Goal: Information Seeking & Learning: Find specific fact

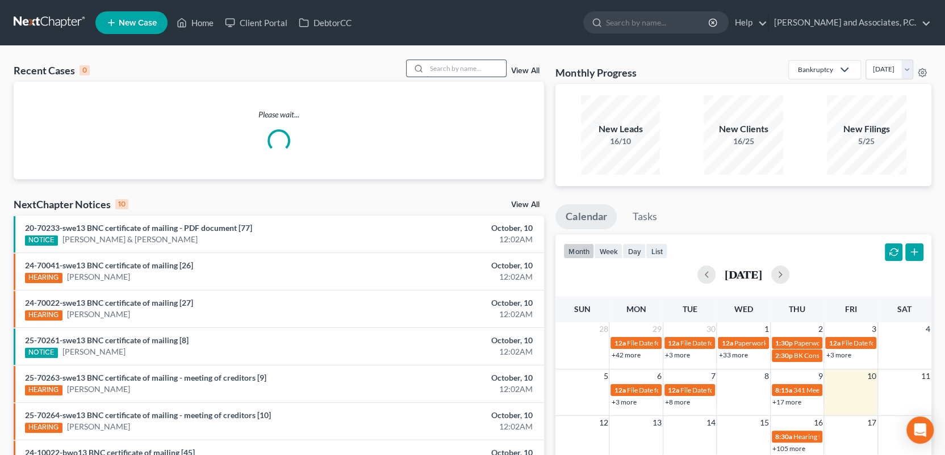
click at [440, 68] on input "search" at bounding box center [465, 68] width 79 height 16
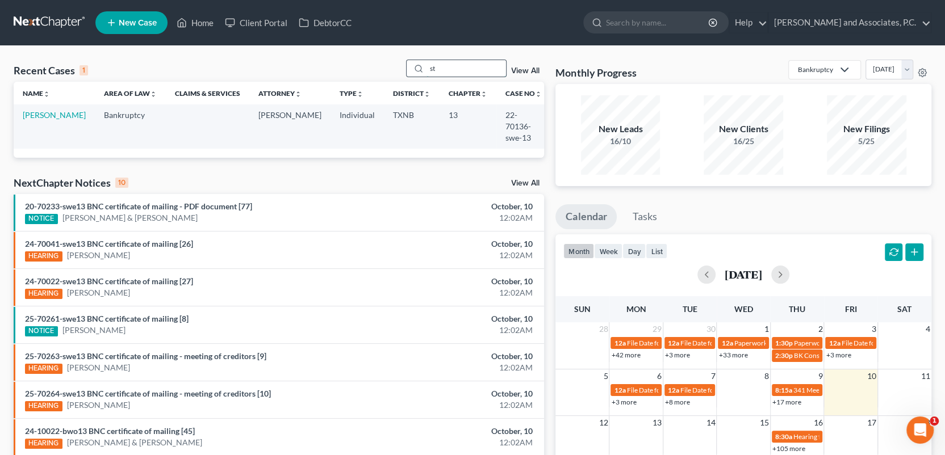
type input "s"
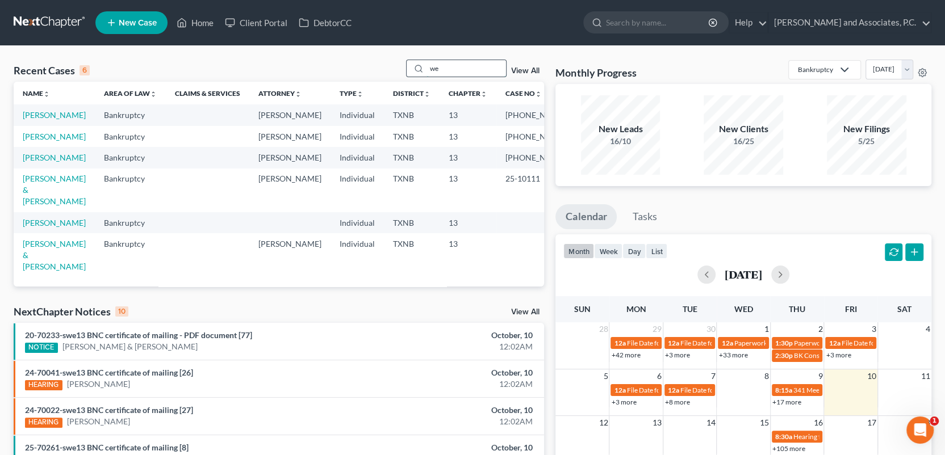
type input "w"
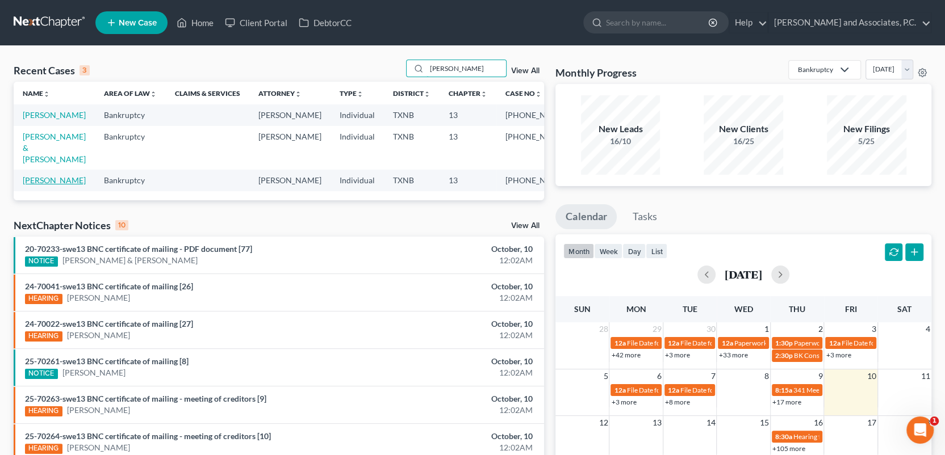
type input "[PERSON_NAME]"
click at [52, 181] on link "[PERSON_NAME]" at bounding box center [54, 180] width 63 height 10
select select "6"
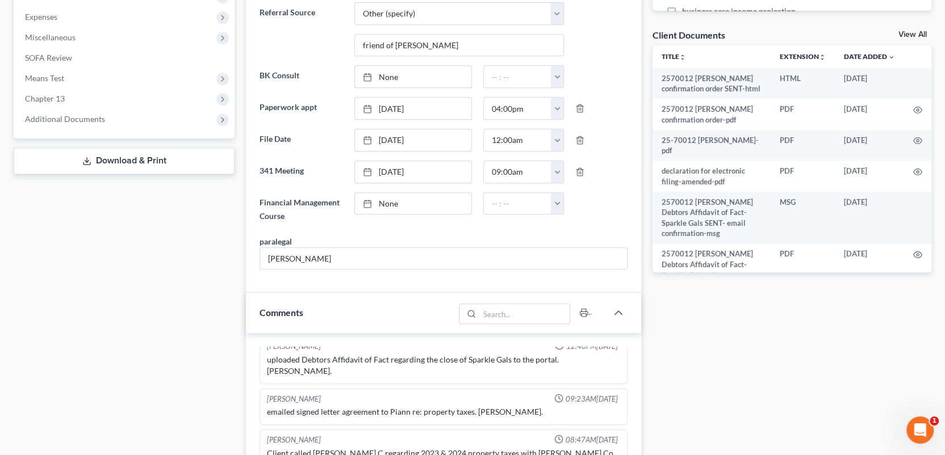
scroll to position [2527, 0]
click at [92, 122] on span "Additional Documents" at bounding box center [65, 119] width 80 height 10
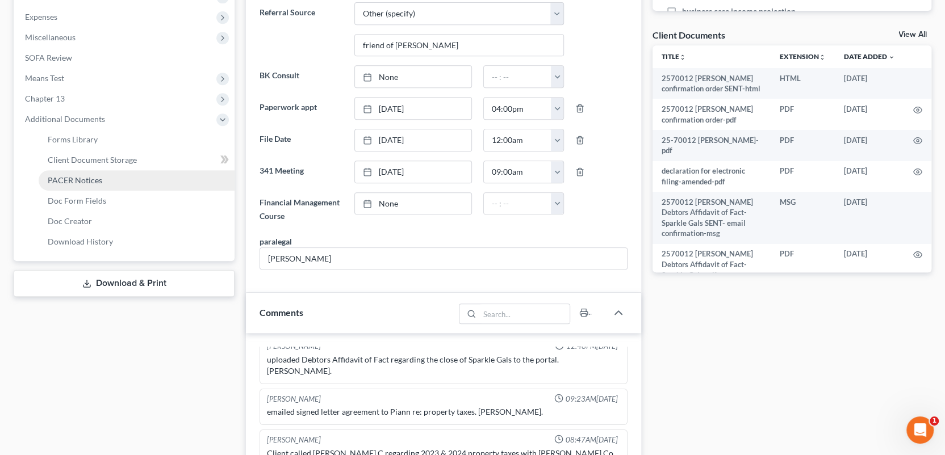
click at [85, 177] on span "PACER Notices" at bounding box center [75, 180] width 55 height 10
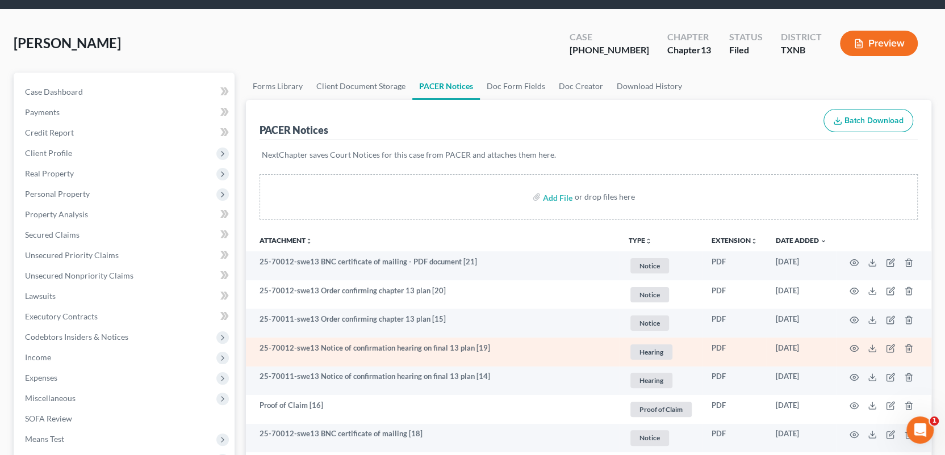
scroll to position [57, 0]
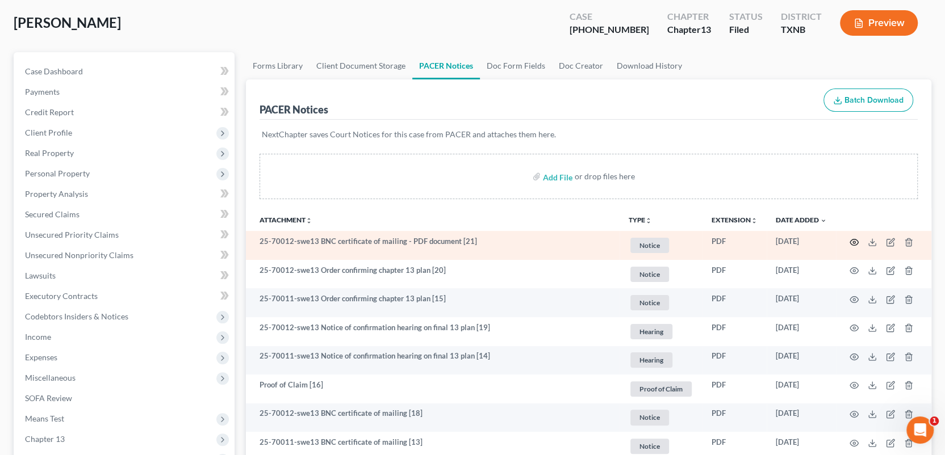
click at [853, 241] on circle "button" at bounding box center [854, 242] width 2 height 2
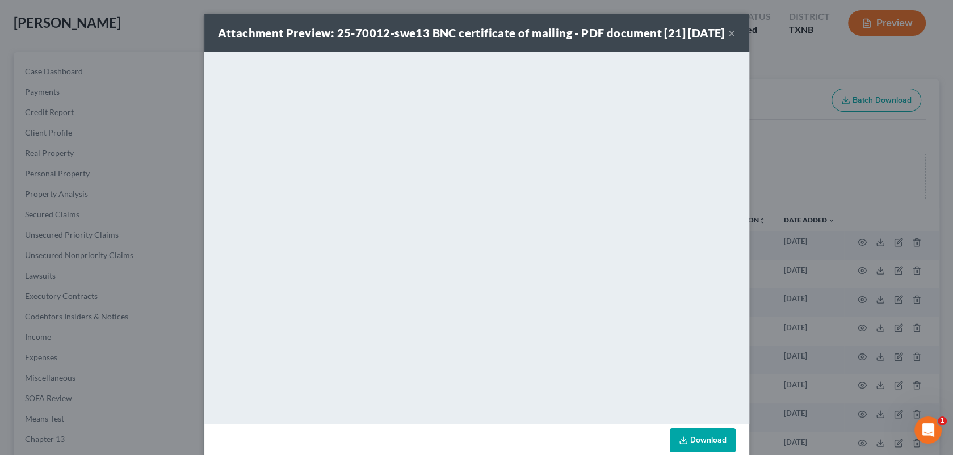
click at [731, 40] on button "×" at bounding box center [732, 33] width 8 height 14
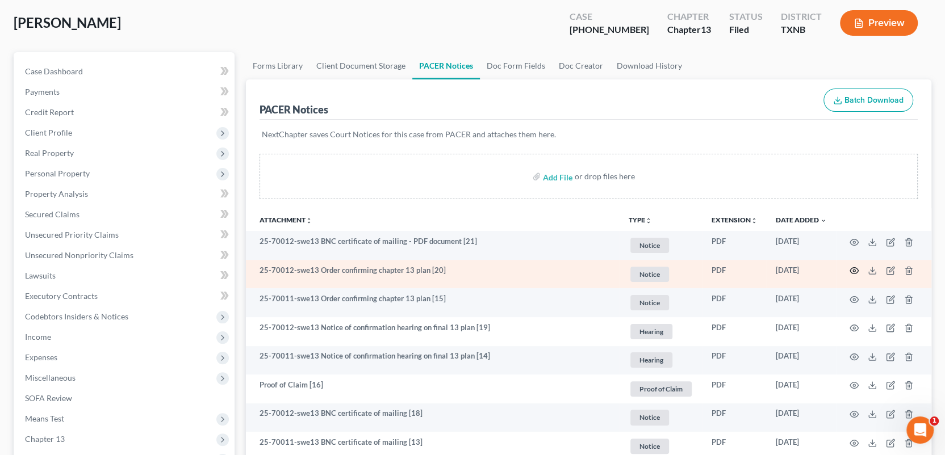
click at [854, 269] on icon "button" at bounding box center [853, 270] width 9 height 9
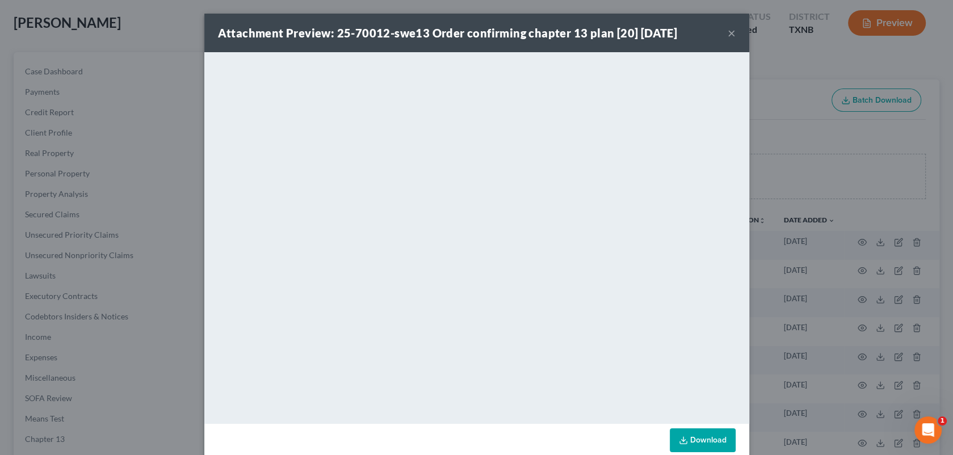
click at [728, 31] on button "×" at bounding box center [732, 33] width 8 height 14
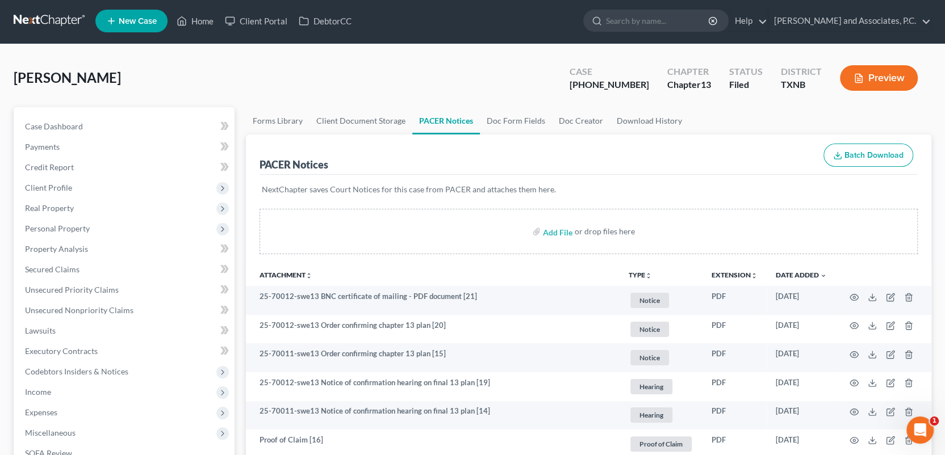
scroll to position [0, 0]
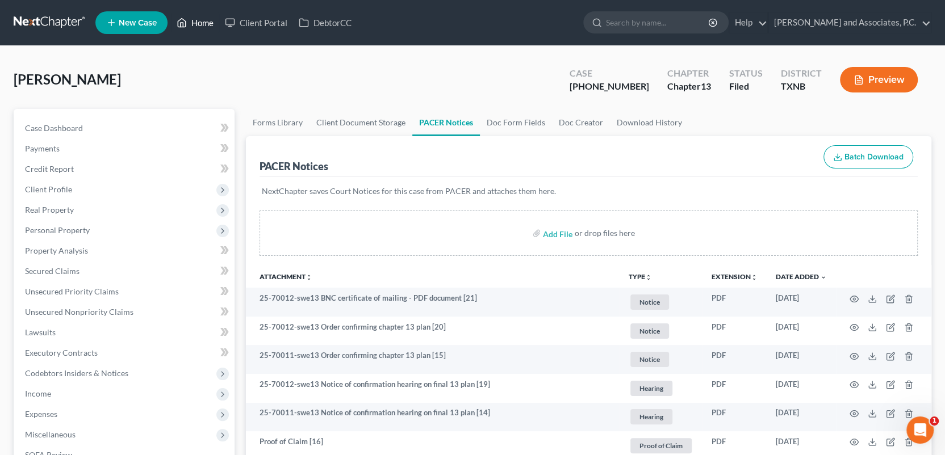
drag, startPoint x: 201, startPoint y: 17, endPoint x: 201, endPoint y: 24, distance: 6.8
click at [201, 17] on link "Home" at bounding box center [195, 22] width 48 height 20
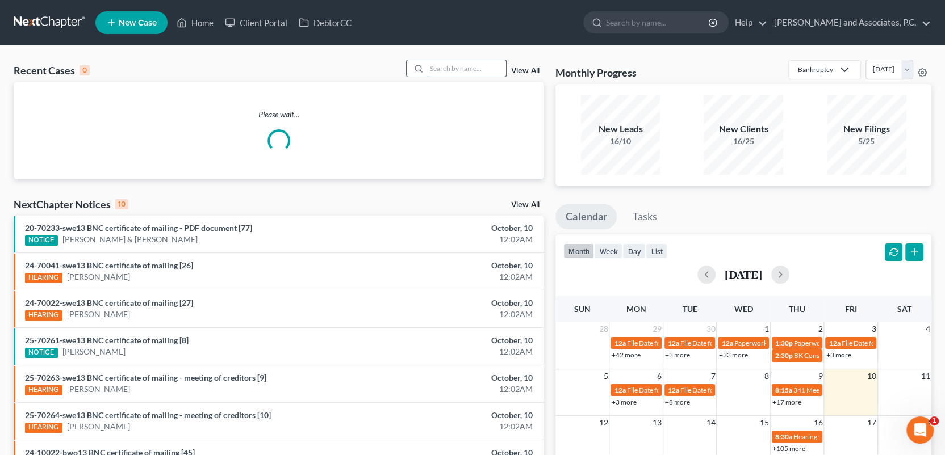
click at [443, 69] on input "search" at bounding box center [465, 68] width 79 height 16
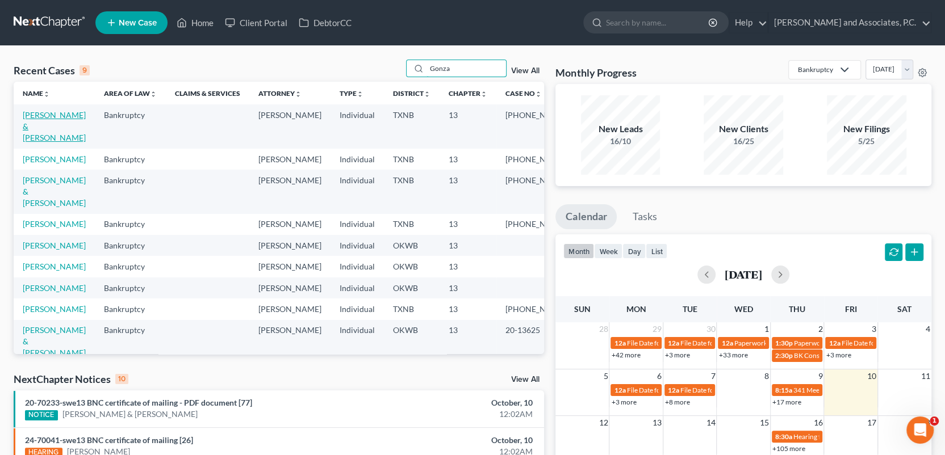
type input "Gonza"
click at [55, 115] on link "[PERSON_NAME] & [PERSON_NAME]" at bounding box center [54, 126] width 63 height 32
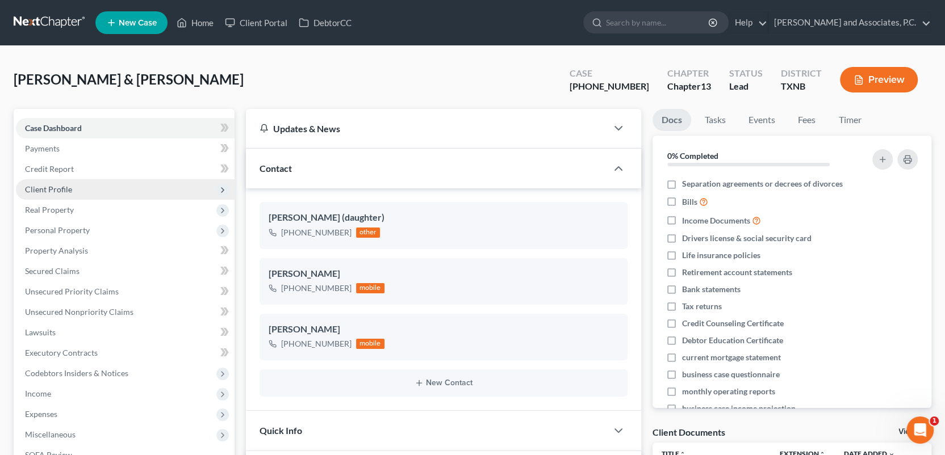
click at [52, 187] on span "Client Profile" at bounding box center [48, 190] width 47 height 10
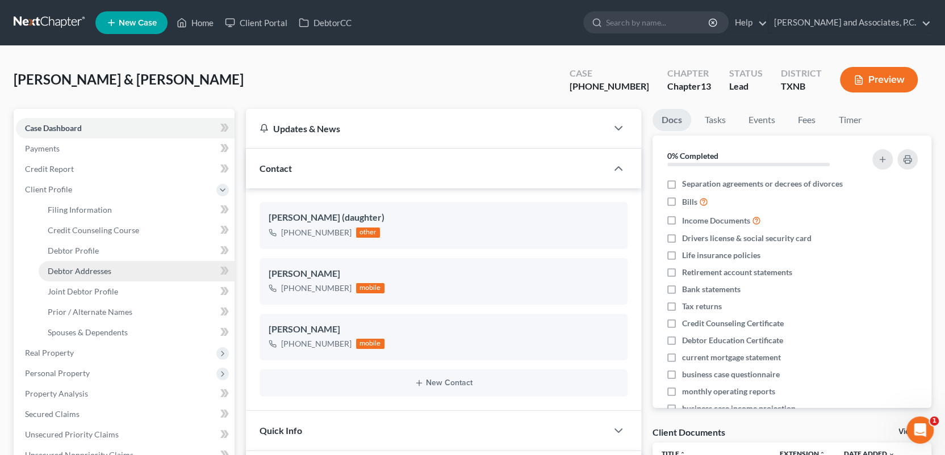
click at [74, 272] on span "Debtor Addresses" at bounding box center [80, 271] width 64 height 10
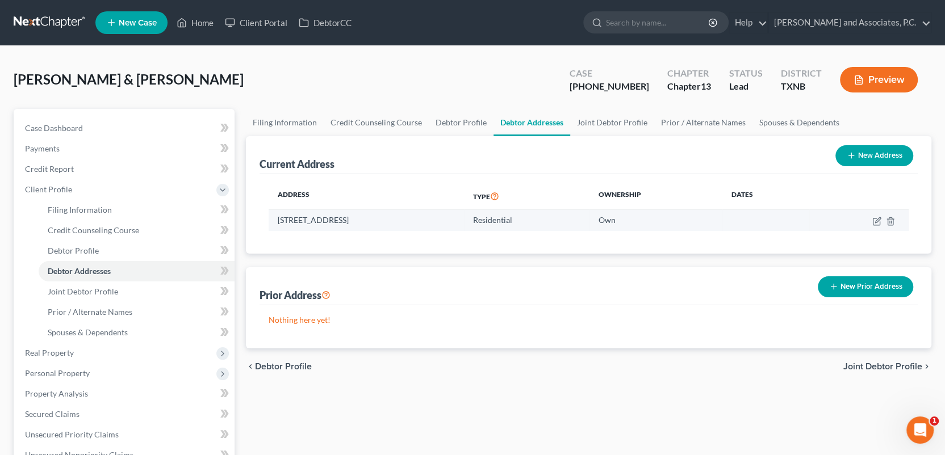
drag, startPoint x: 278, startPoint y: 219, endPoint x: 406, endPoint y: 219, distance: 128.3
click at [406, 219] on td "[STREET_ADDRESS]" at bounding box center [366, 220] width 195 height 22
copy td "[STREET_ADDRESS]"
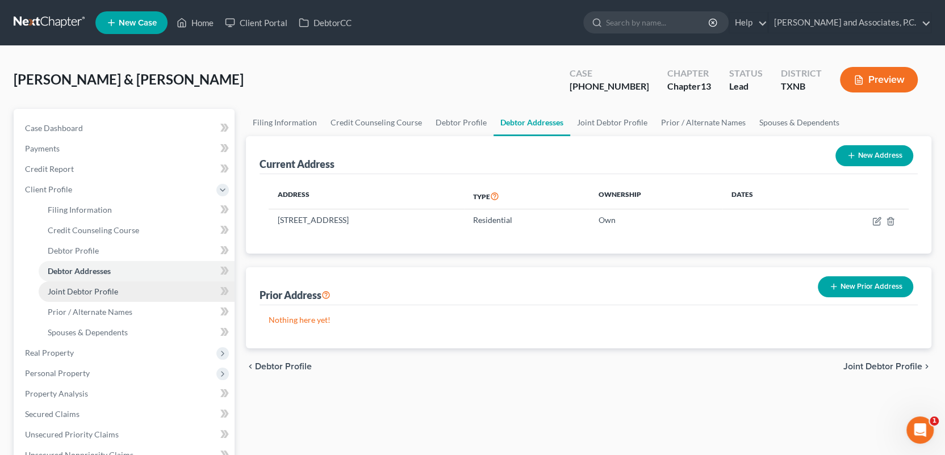
click at [194, 294] on link "Joint Debtor Profile" at bounding box center [137, 292] width 196 height 20
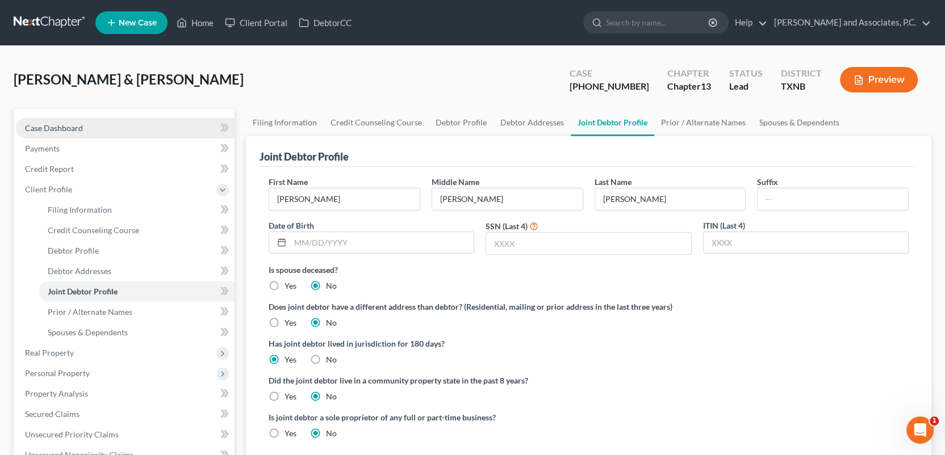
click at [95, 126] on link "Case Dashboard" at bounding box center [125, 128] width 219 height 20
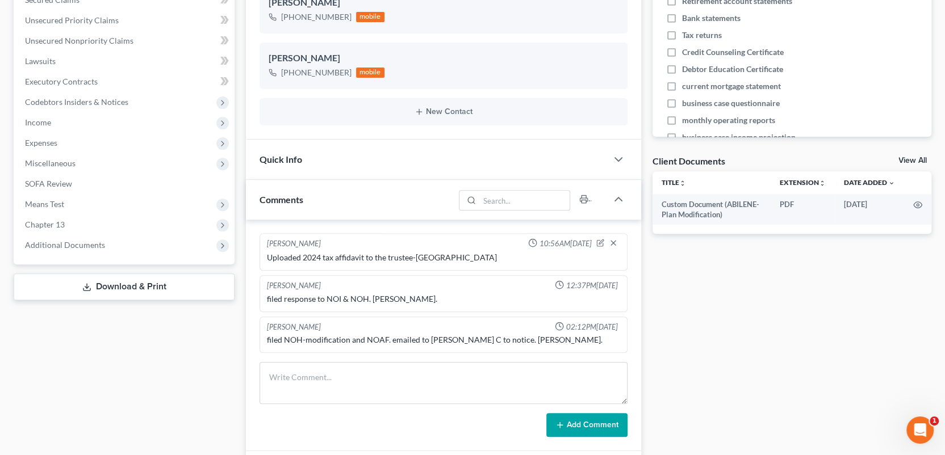
scroll to position [454, 0]
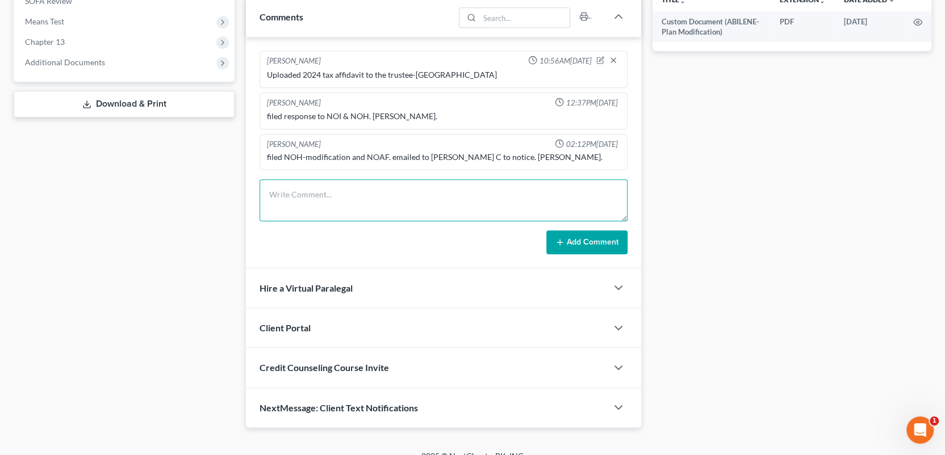
click at [280, 192] on textarea at bounding box center [443, 200] width 368 height 42
type textarea "noticed out-MC"
click at [595, 242] on button "Add Comment" at bounding box center [586, 242] width 81 height 24
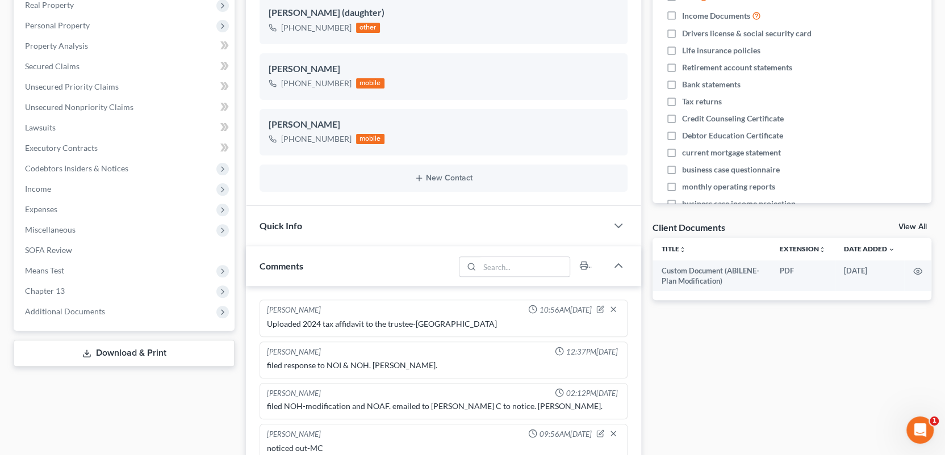
scroll to position [0, 0]
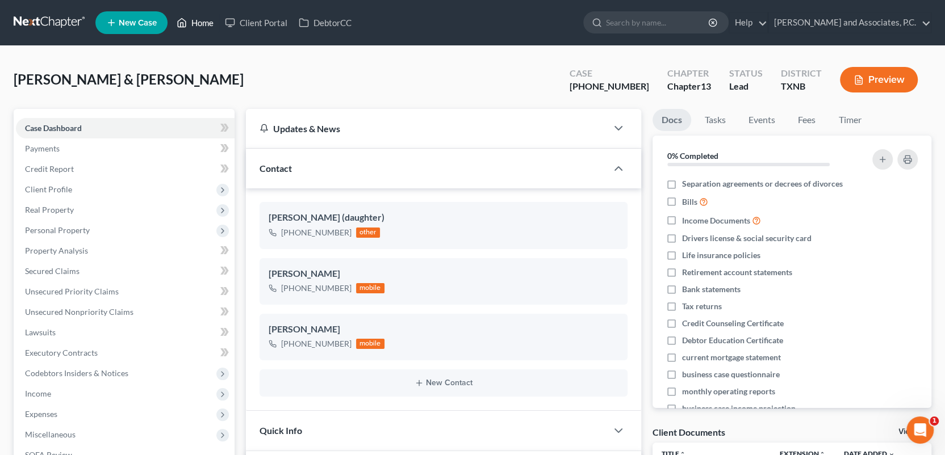
click at [206, 19] on link "Home" at bounding box center [195, 22] width 48 height 20
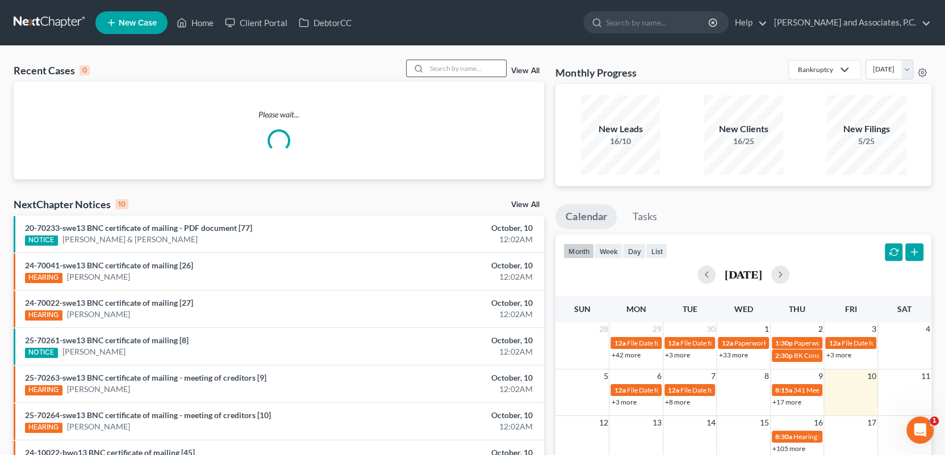
click at [452, 66] on input "search" at bounding box center [465, 68] width 79 height 16
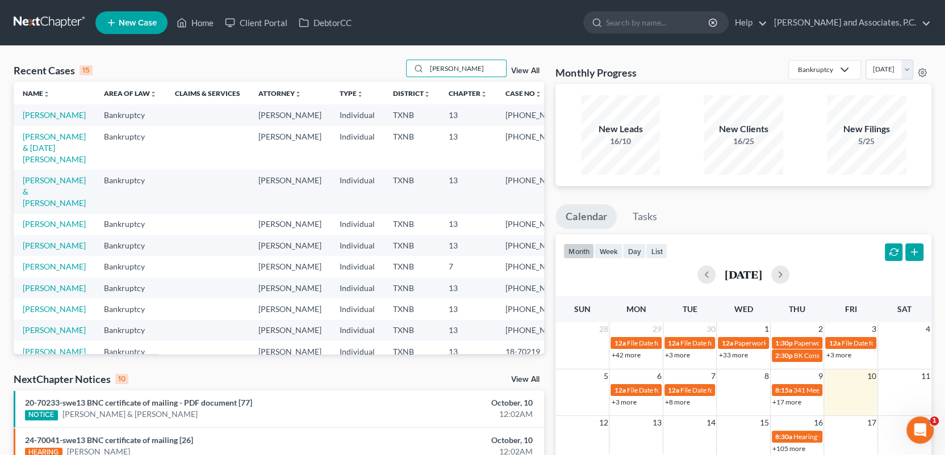
type input "[PERSON_NAME]"
click at [45, 115] on link "[PERSON_NAME]" at bounding box center [54, 115] width 63 height 10
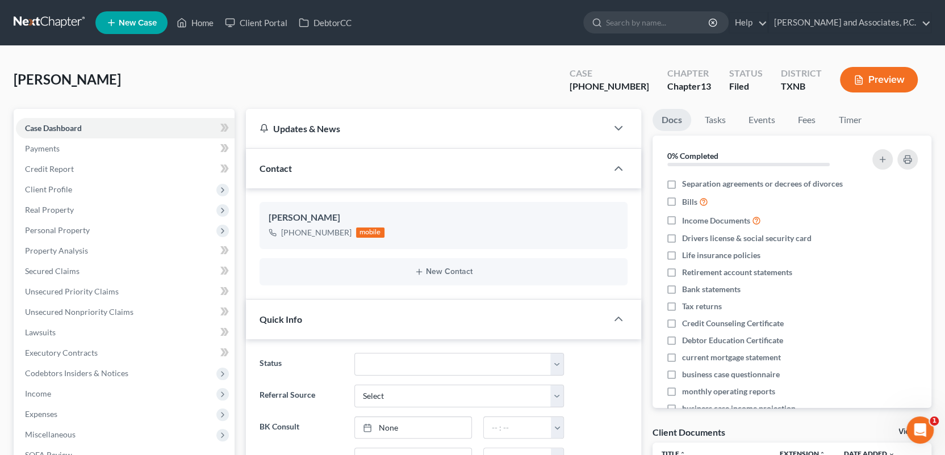
scroll to position [1585, 0]
drag, startPoint x: 291, startPoint y: 232, endPoint x: 345, endPoint y: 232, distance: 53.9
click at [345, 232] on div "[PHONE_NUMBER]" at bounding box center [316, 232] width 70 height 11
copy div "[PHONE_NUMBER]"
